Goal: Task Accomplishment & Management: Manage account settings

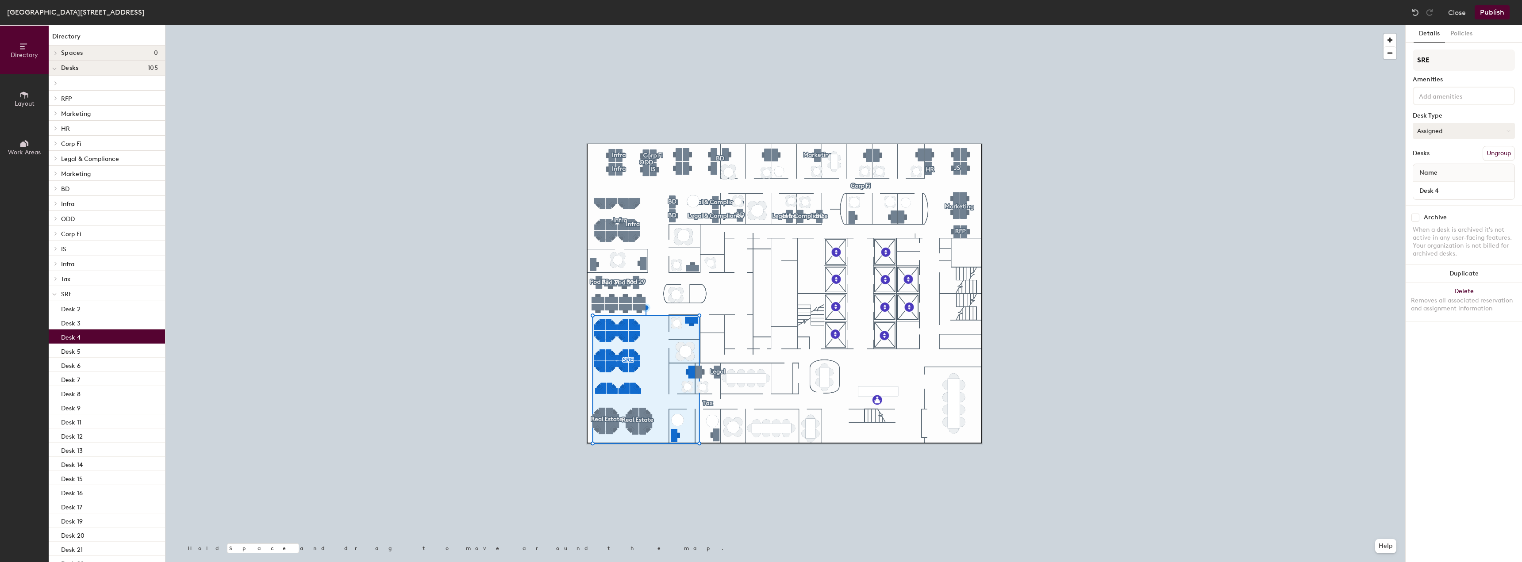
click at [519, 126] on button "Assigned" at bounding box center [1464, 131] width 102 height 16
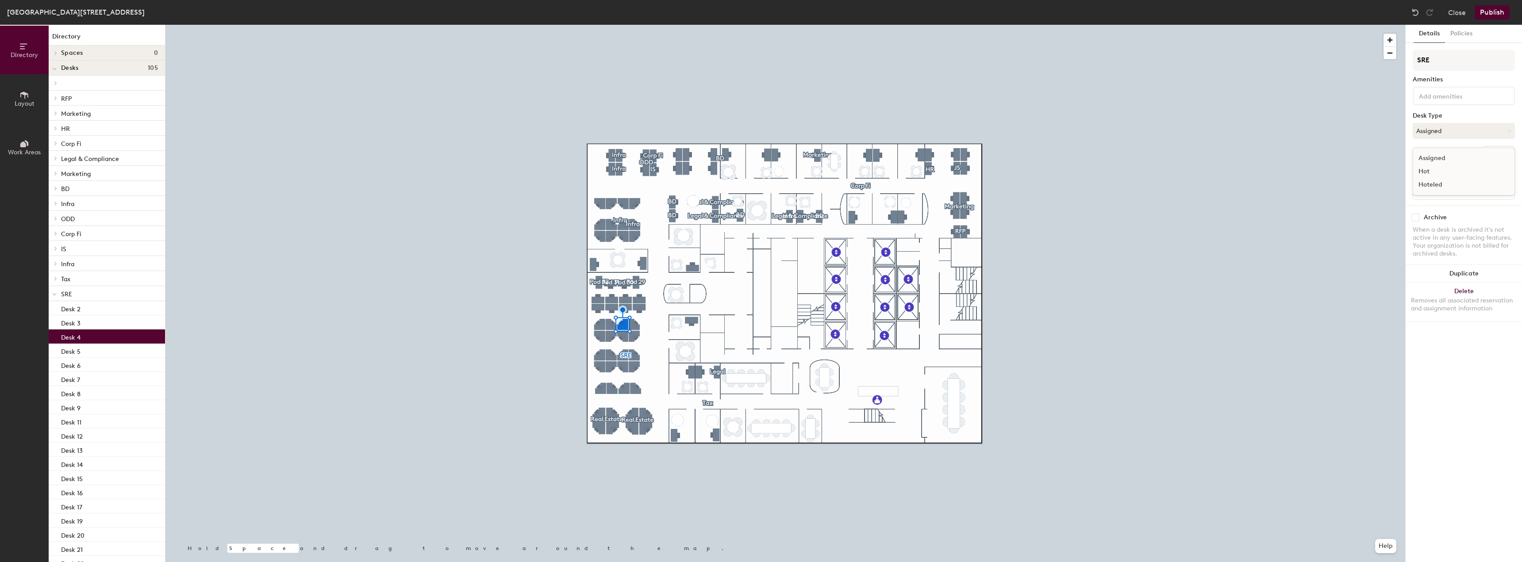
click at [519, 152] on div "Assigned" at bounding box center [1457, 158] width 88 height 13
click at [519, 14] on button "Publish" at bounding box center [1492, 12] width 35 height 14
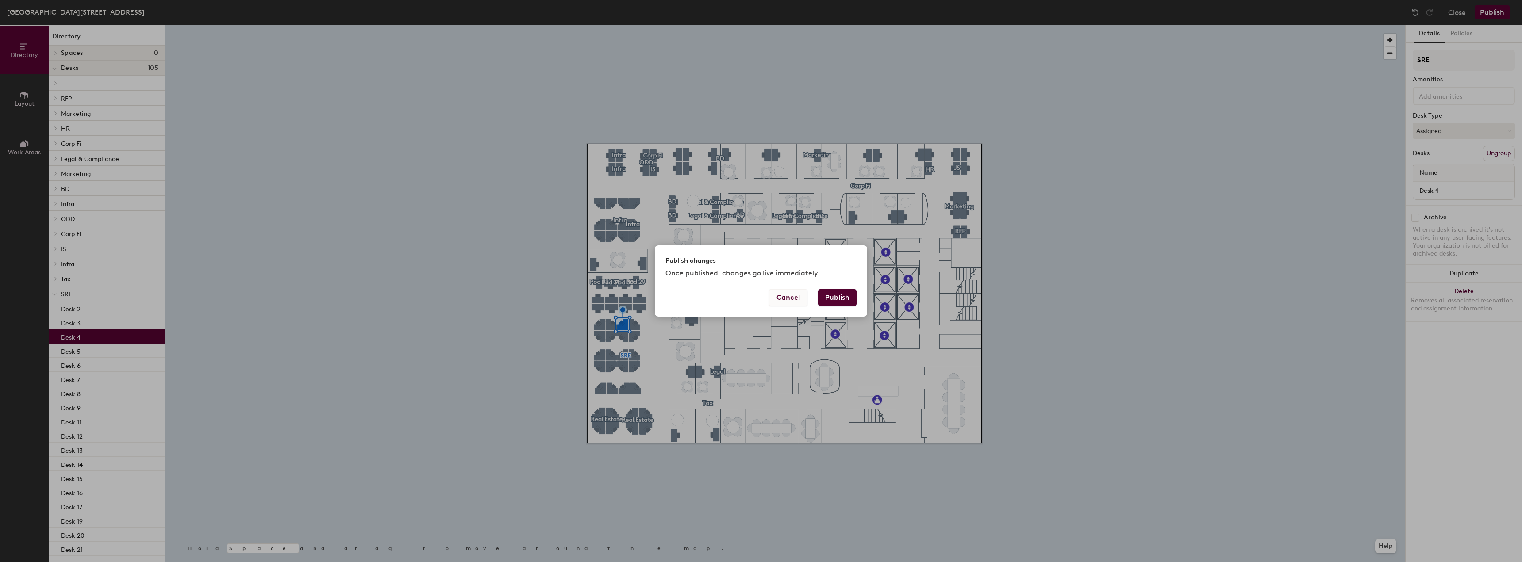
click at [519, 300] on button "Cancel" at bounding box center [788, 297] width 38 height 17
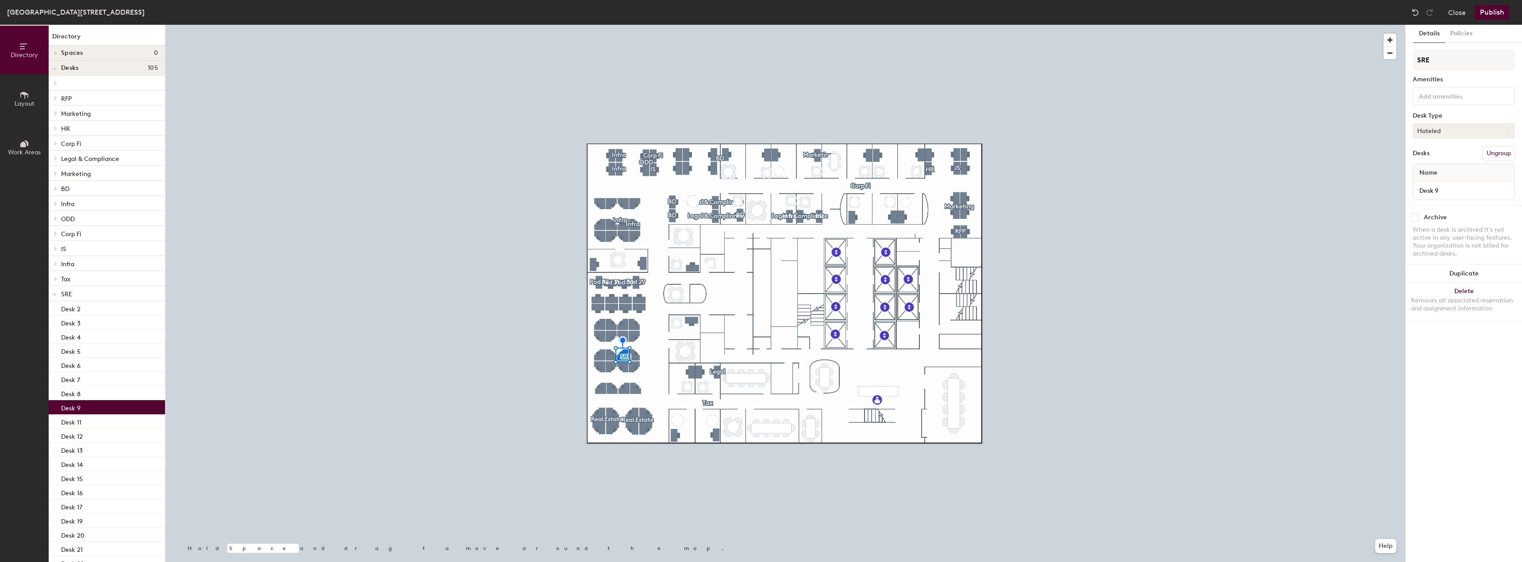
click at [519, 133] on button "Hoteled" at bounding box center [1464, 131] width 102 height 16
click at [519, 155] on div "Assigned" at bounding box center [1457, 158] width 88 height 13
click at [519, 19] on button "Publish" at bounding box center [1492, 12] width 35 height 14
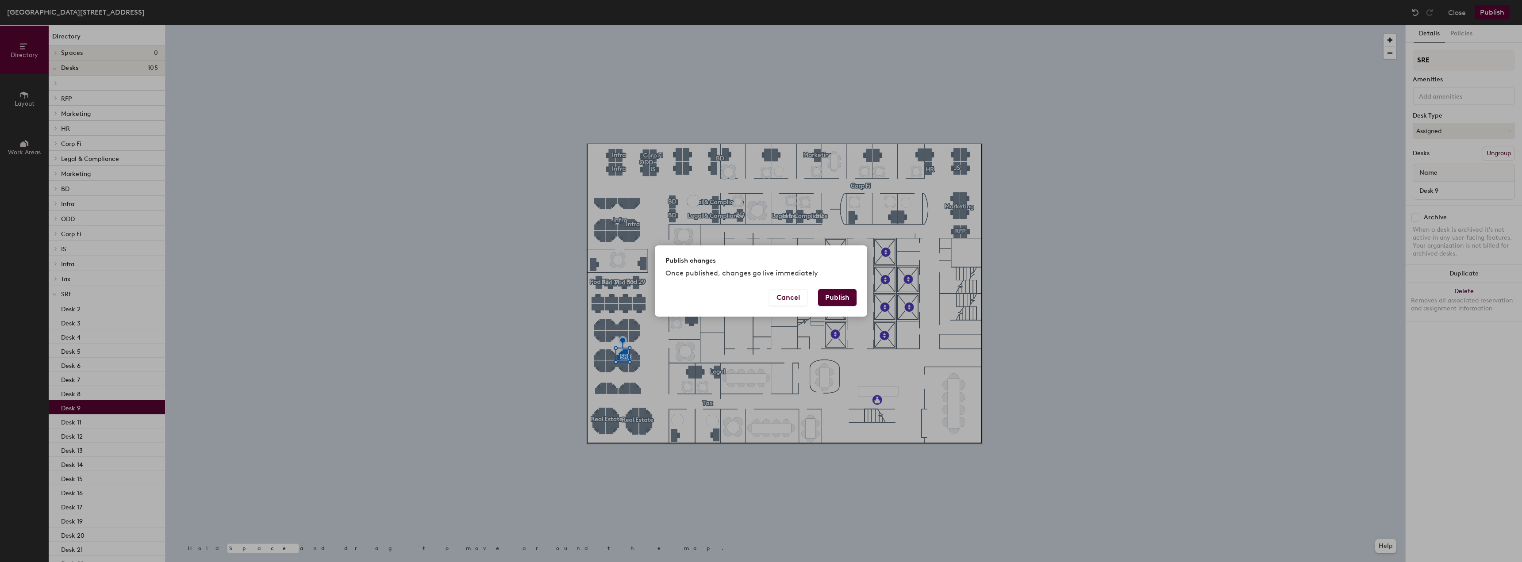
drag, startPoint x: 833, startPoint y: 296, endPoint x: 905, endPoint y: 244, distance: 89.4
click at [519, 296] on button "Publish" at bounding box center [837, 297] width 38 height 17
